Goal: Find specific page/section: Find specific page/section

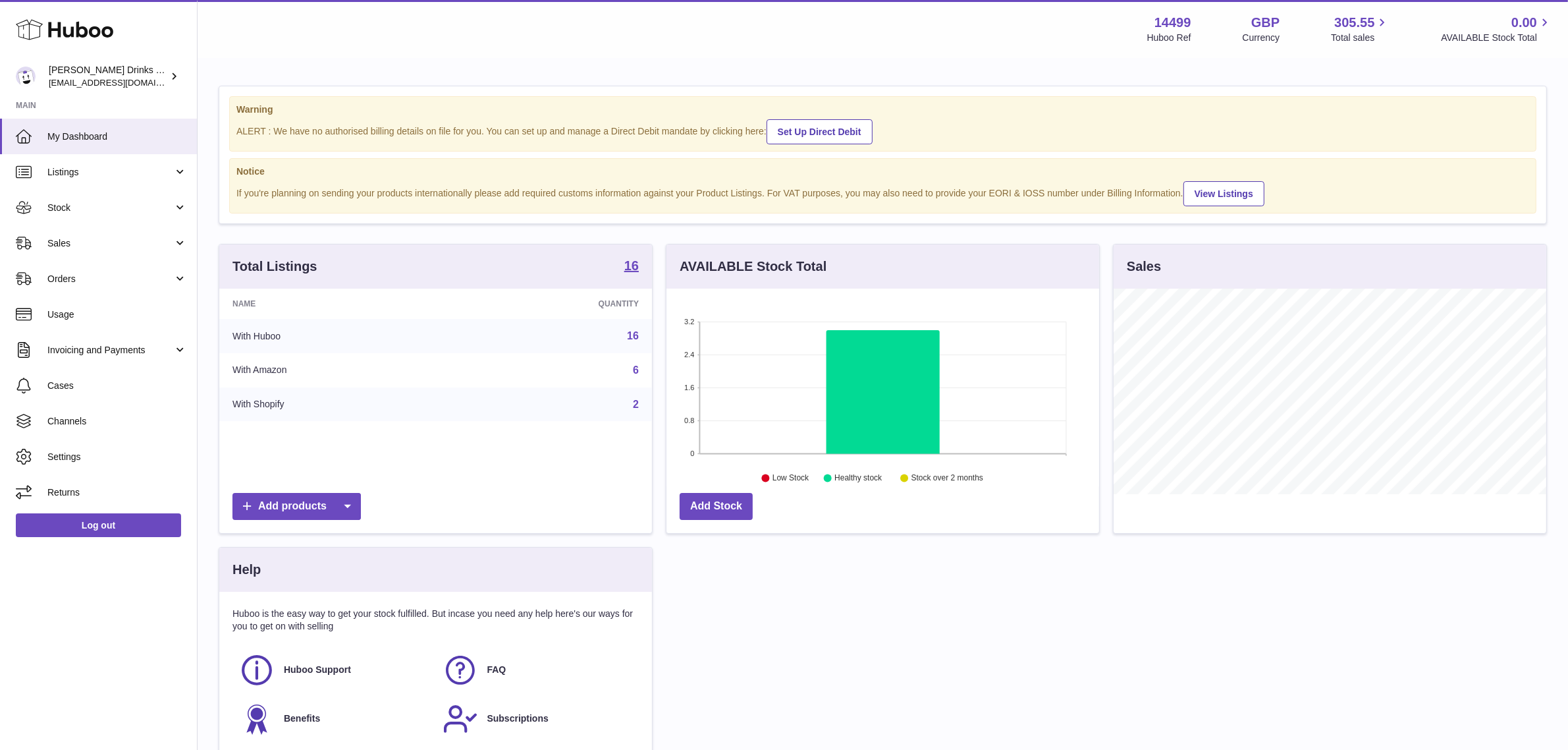
scroll to position [205, 433]
drag, startPoint x: 125, startPoint y: 240, endPoint x: 124, endPoint y: 272, distance: 32.0
click at [125, 240] on span "Sales" at bounding box center [110, 243] width 126 height 13
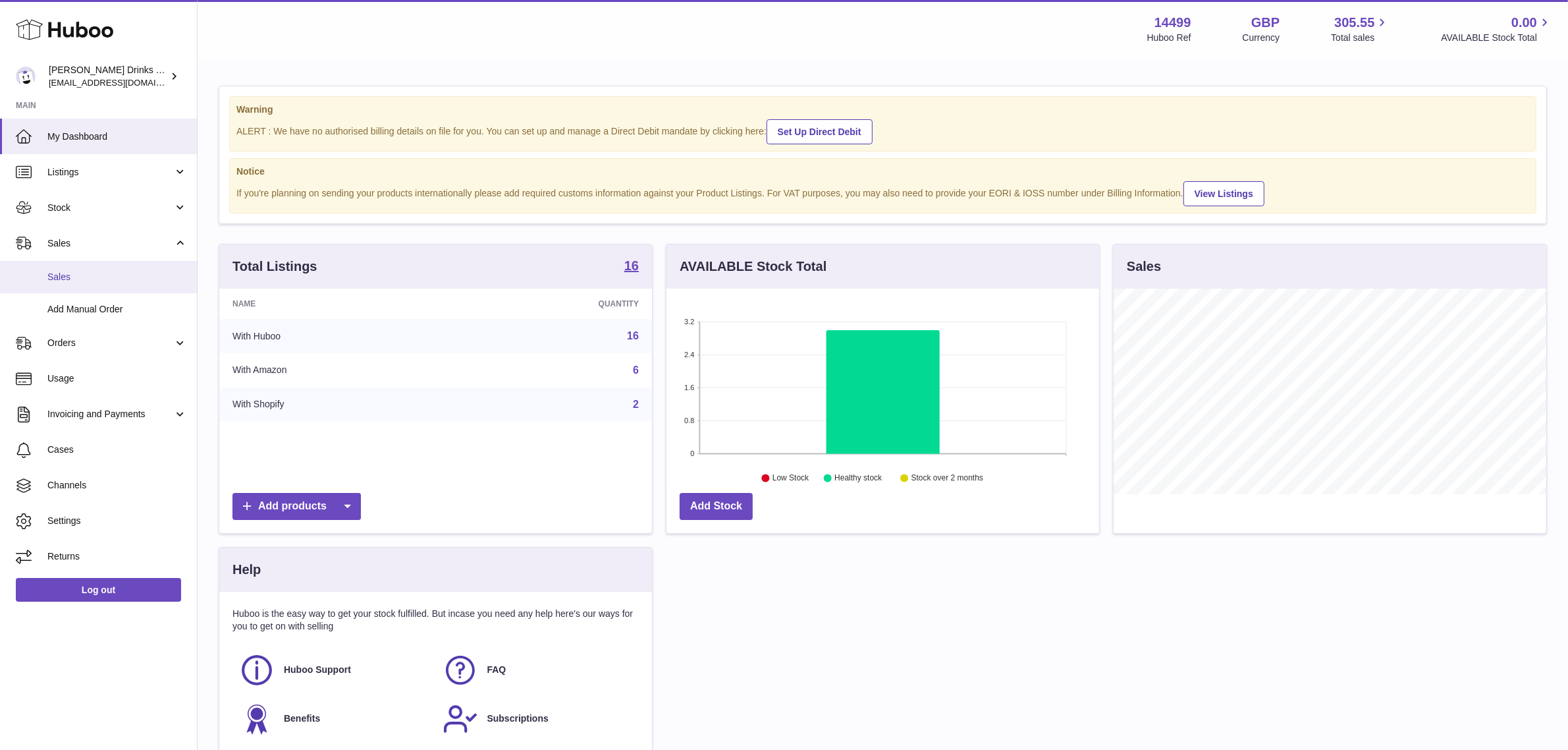
click at [122, 282] on span "Sales" at bounding box center [117, 277] width 139 height 13
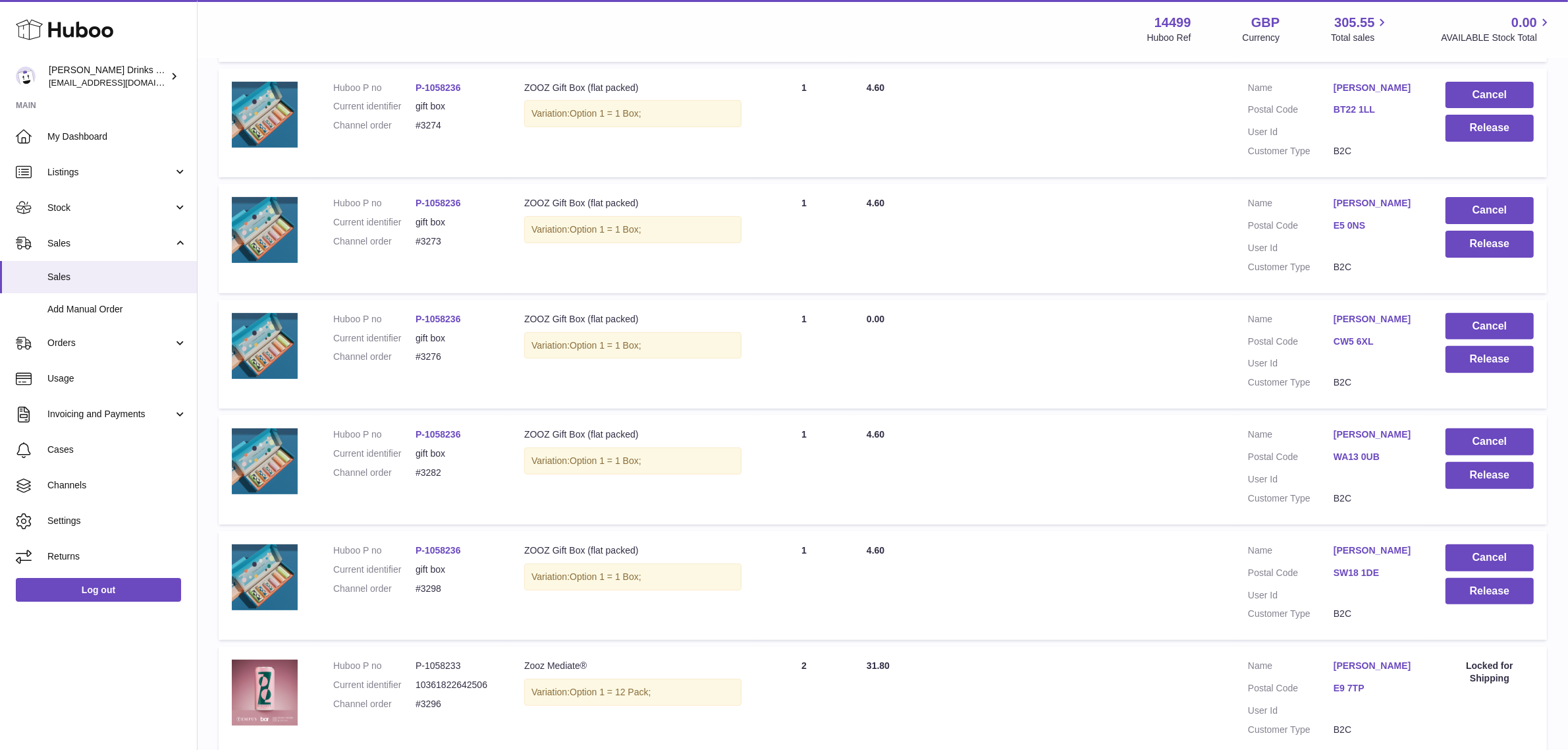
scroll to position [899, 0]
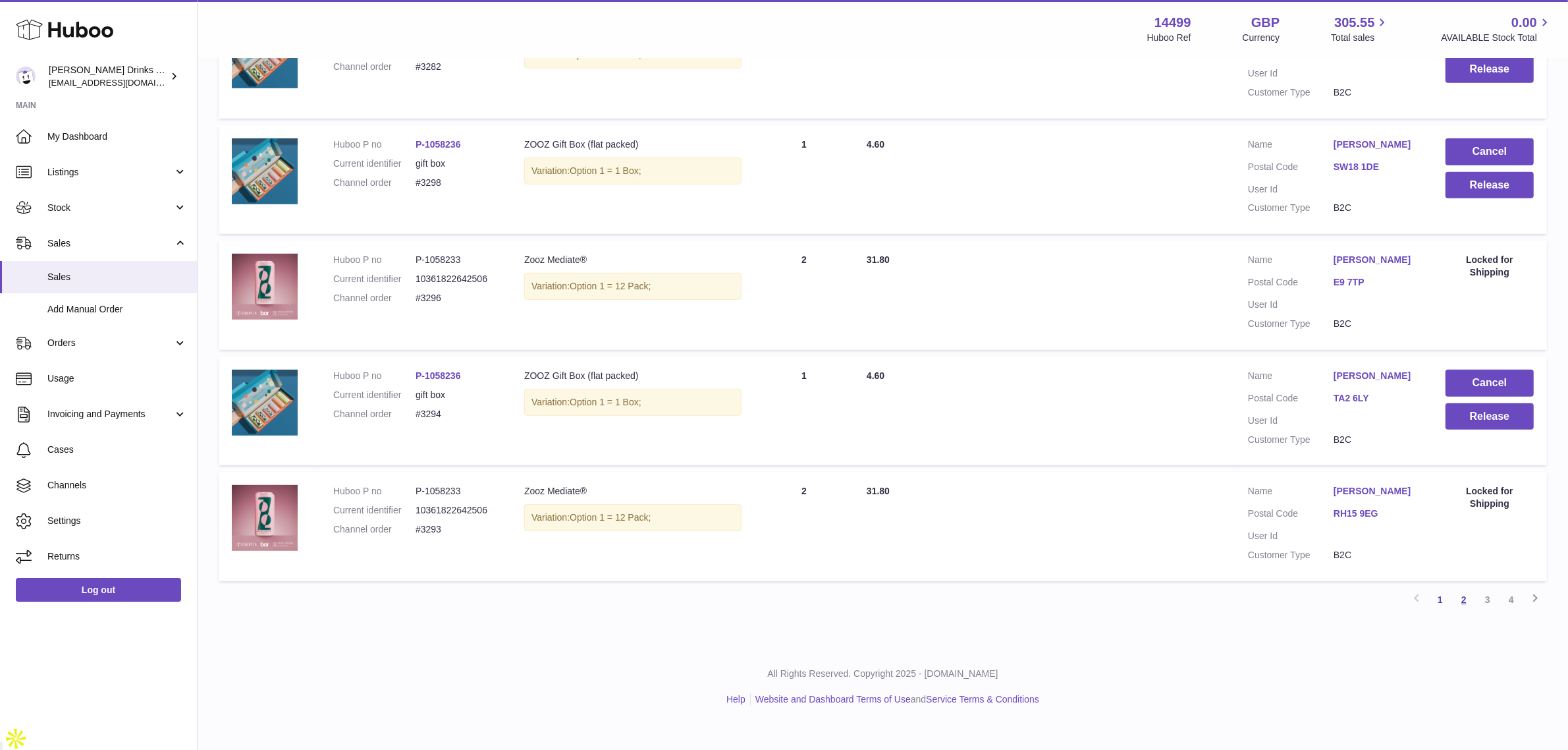
click at [1460, 612] on link "2" at bounding box center [1464, 600] width 24 height 24
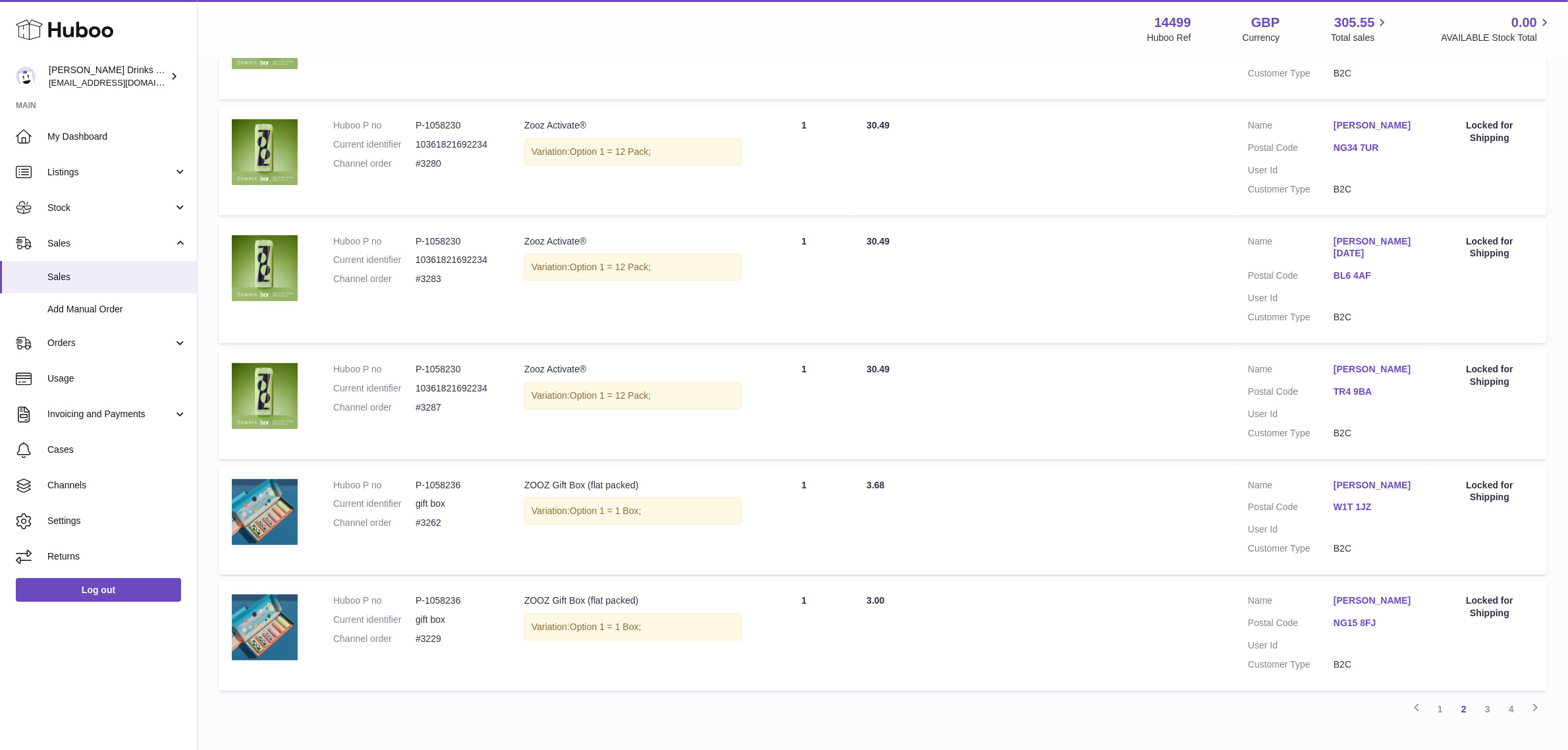
scroll to position [888, 0]
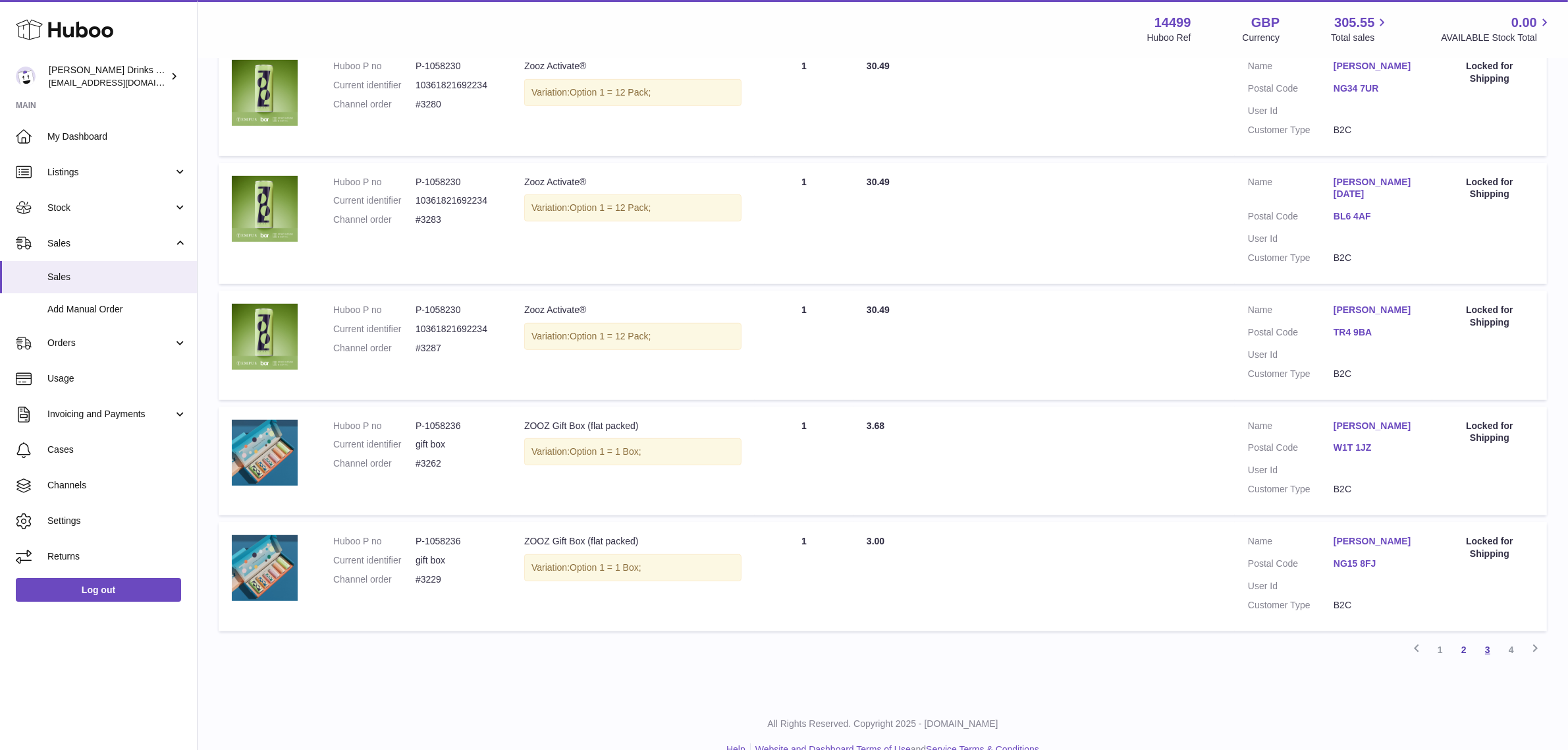
click at [1488, 638] on link "3" at bounding box center [1487, 650] width 24 height 24
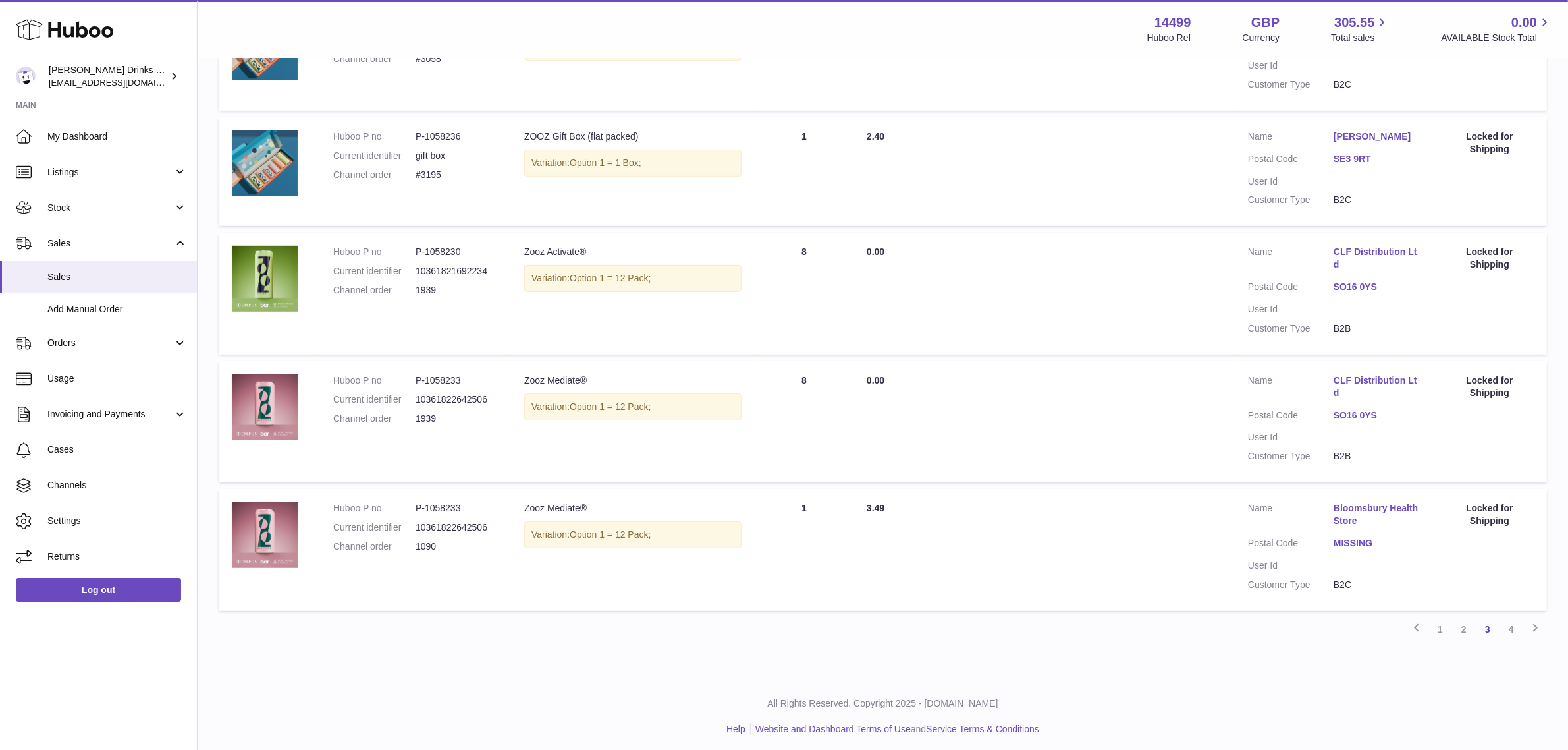
scroll to position [924, 0]
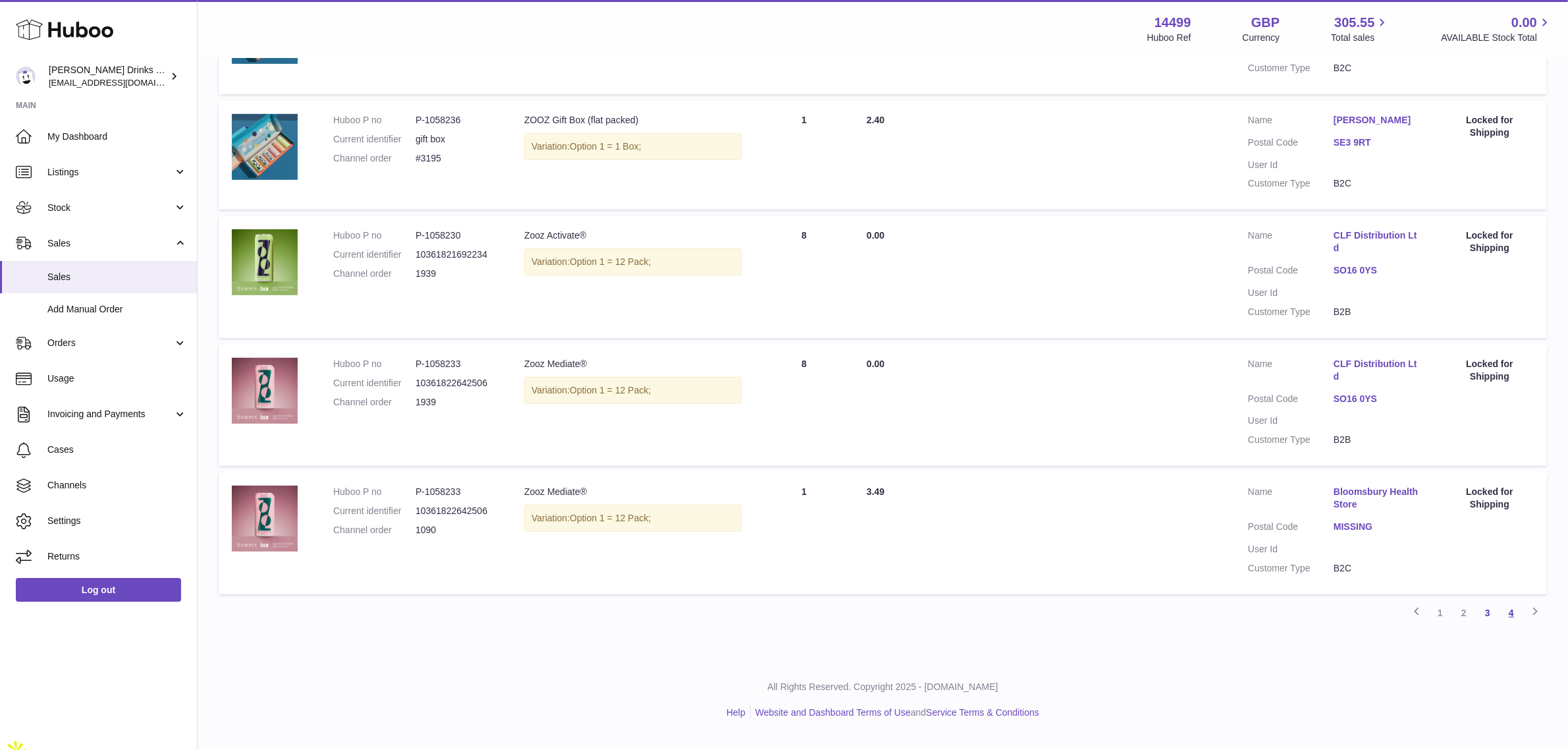
click at [1515, 624] on link "4" at bounding box center [1511, 612] width 24 height 24
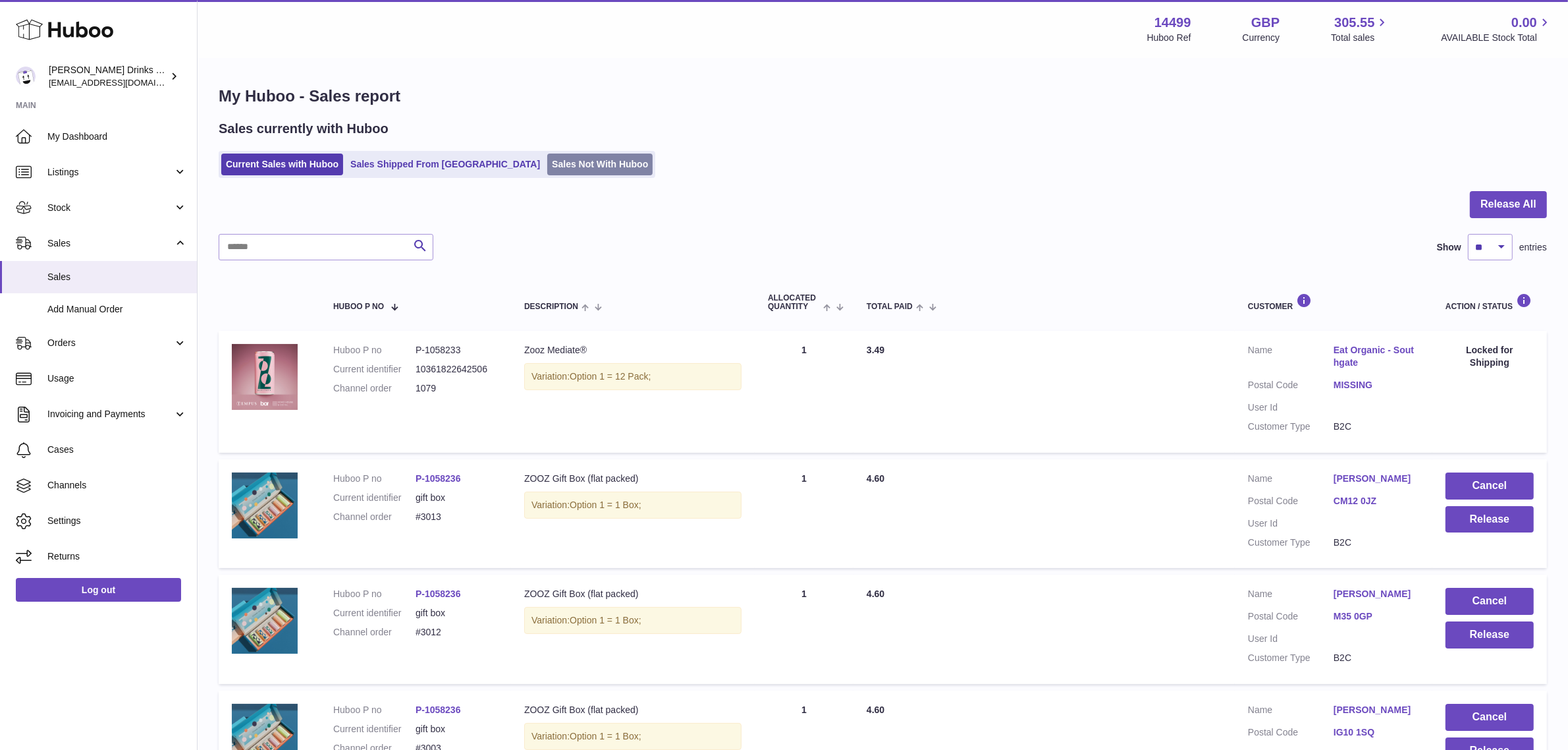
click at [581, 172] on link "Sales Not With Huboo" at bounding box center [600, 165] width 105 height 22
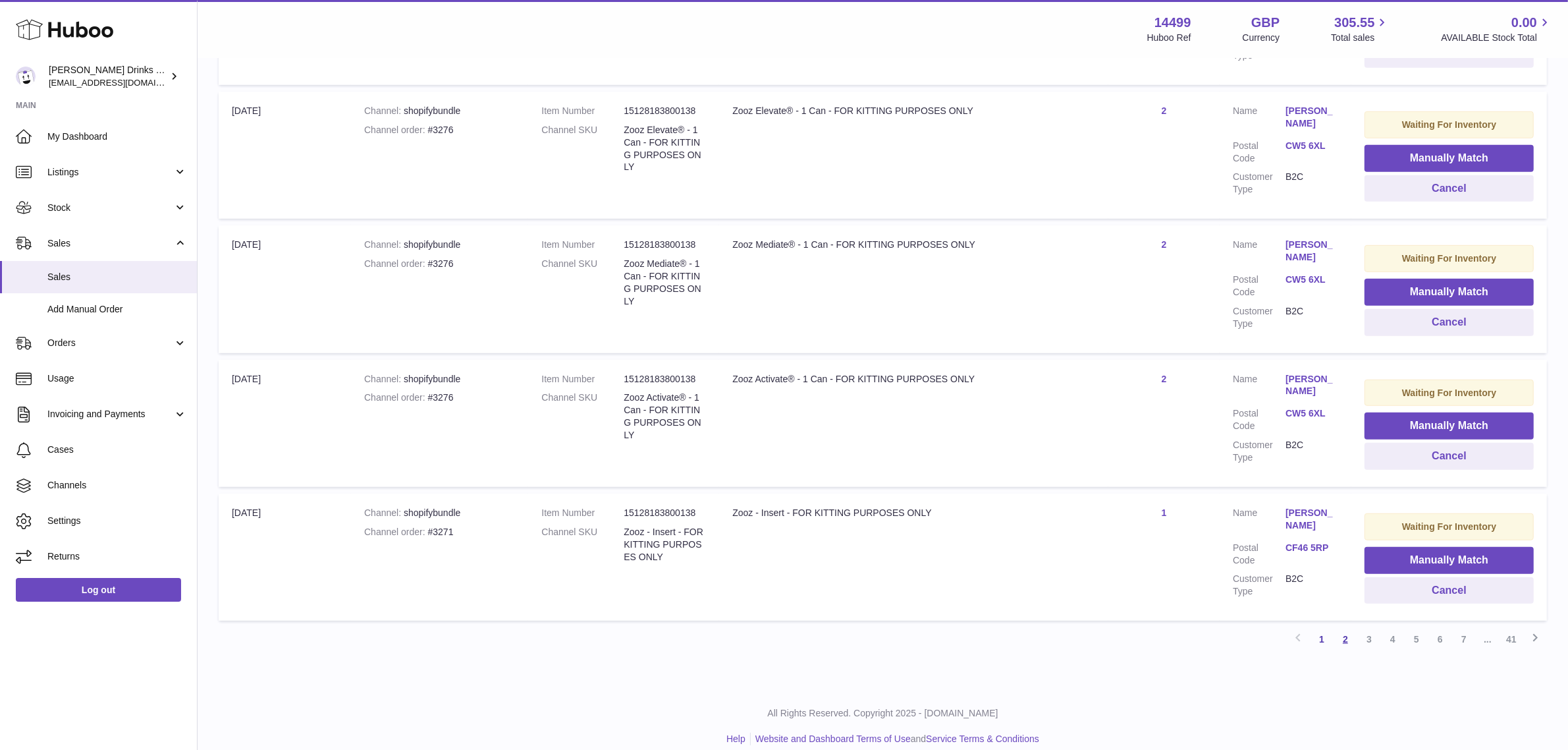
drag, startPoint x: 1348, startPoint y: 623, endPoint x: 1330, endPoint y: 597, distance: 31.6
click at [1347, 627] on link "2" at bounding box center [1346, 639] width 24 height 24
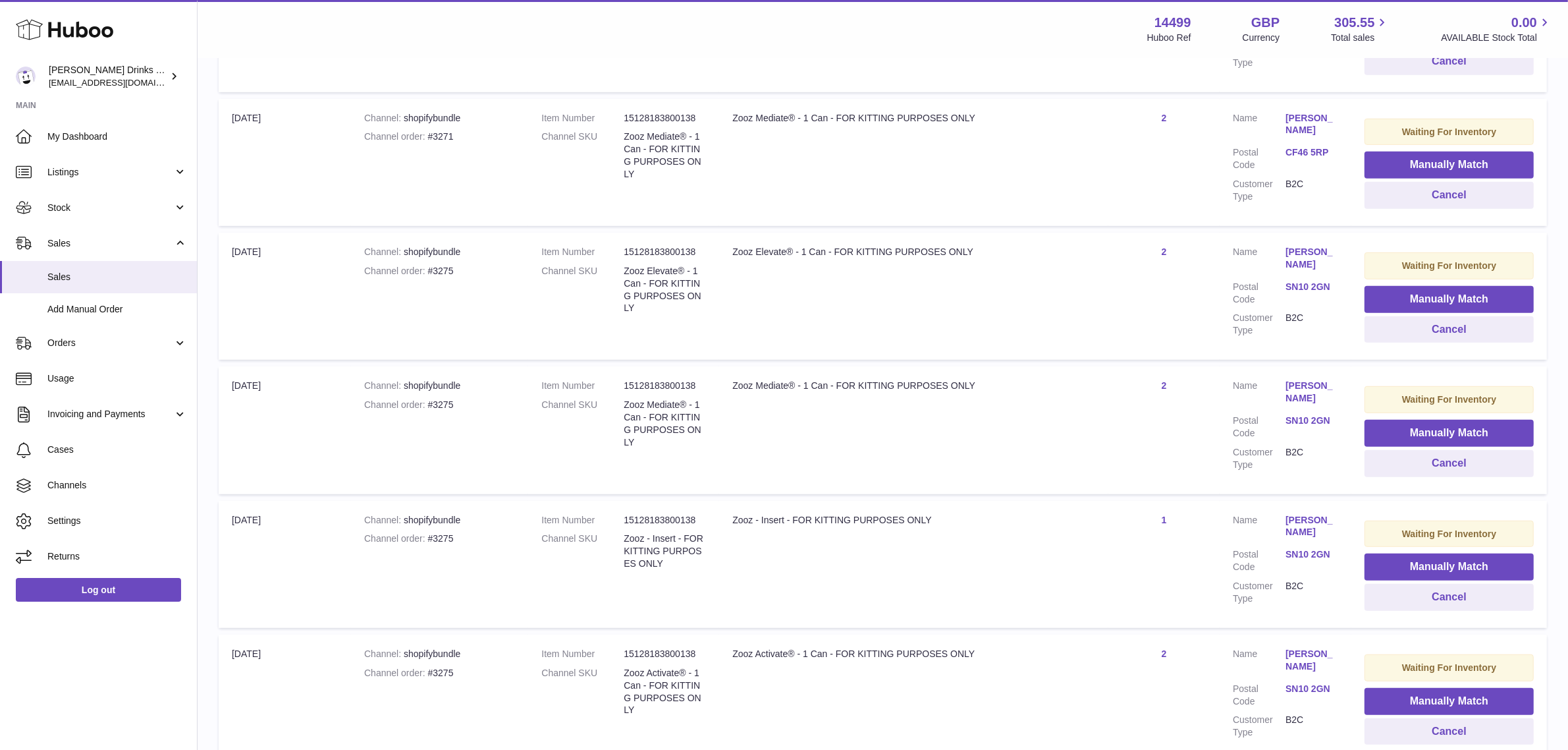
scroll to position [1064, 0]
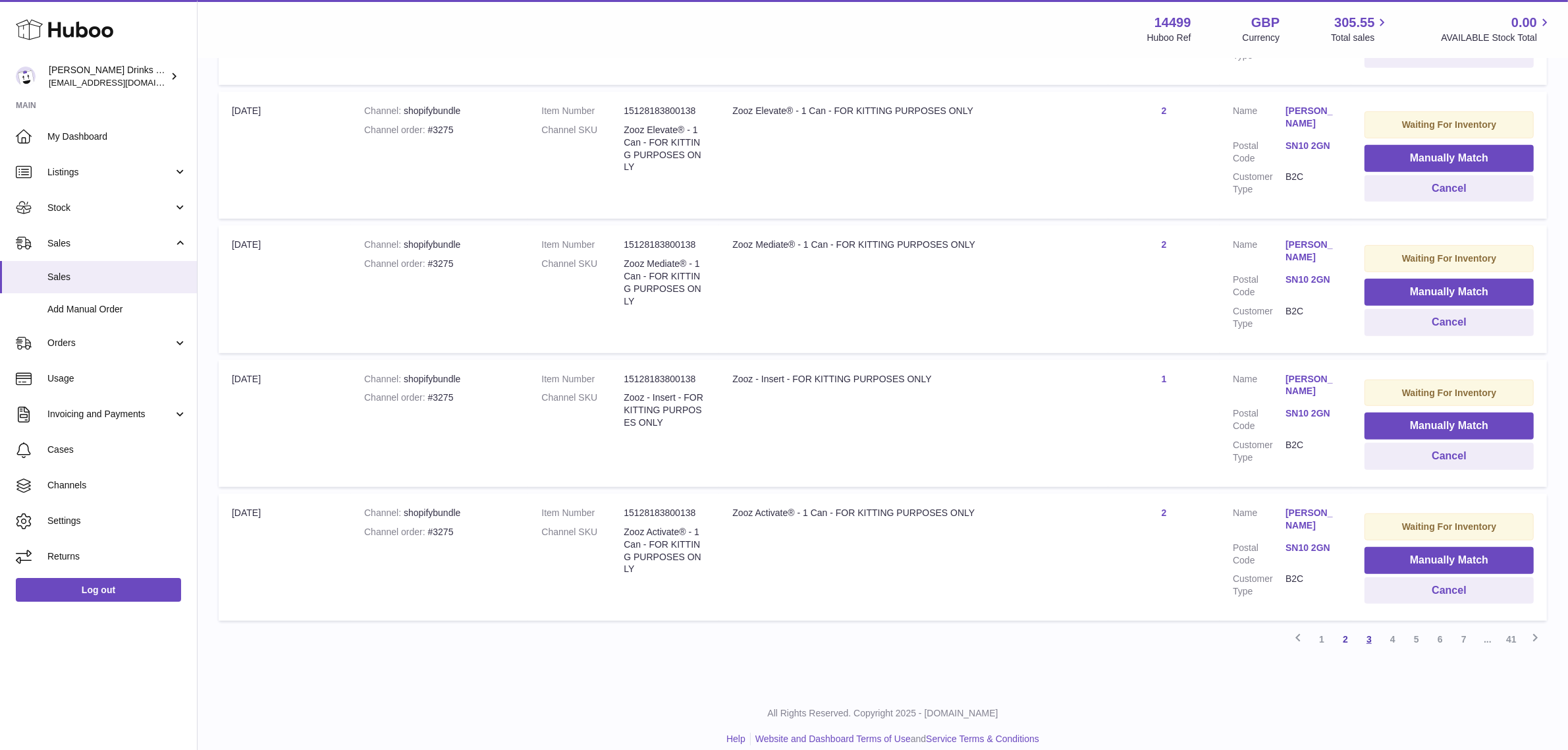
click at [1360, 628] on link "3" at bounding box center [1369, 639] width 24 height 24
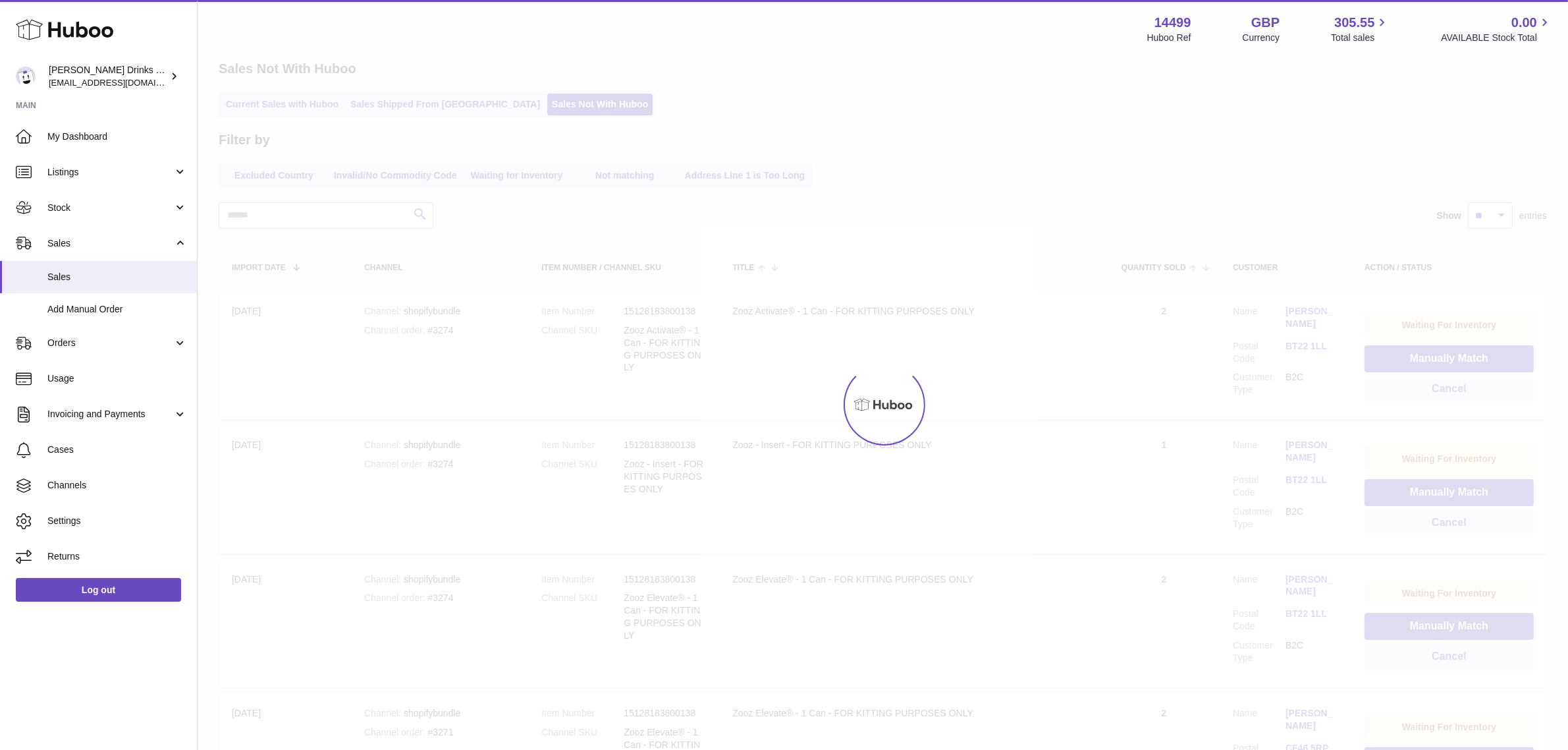
scroll to position [59, 0]
